Goal: Task Accomplishment & Management: Manage account settings

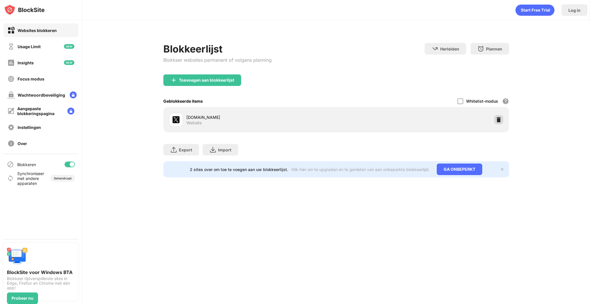
click at [499, 120] on img at bounding box center [499, 120] width 6 height 6
